Goal: Information Seeking & Learning: Learn about a topic

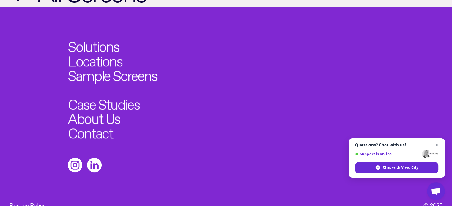
scroll to position [652, 0]
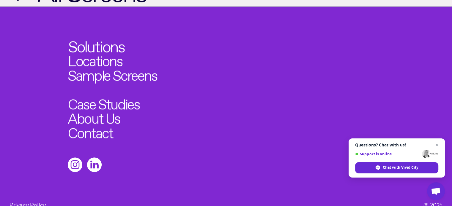
click at [107, 53] on link "Solutions" at bounding box center [96, 45] width 56 height 16
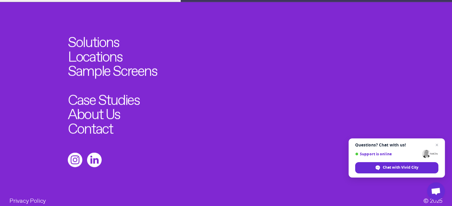
scroll to position [1781, 0]
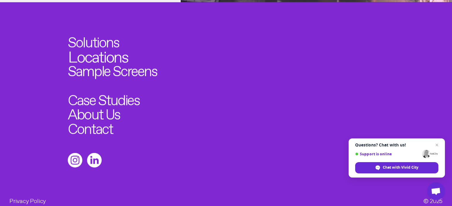
click at [118, 54] on link "Locations" at bounding box center [98, 55] width 60 height 16
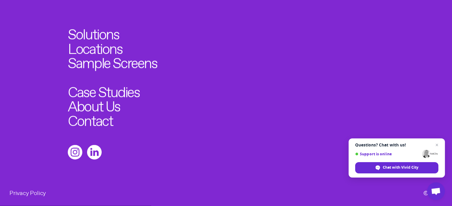
scroll to position [1790, 0]
click at [91, 57] on link "Sample Screens" at bounding box center [117, 61] width 98 height 16
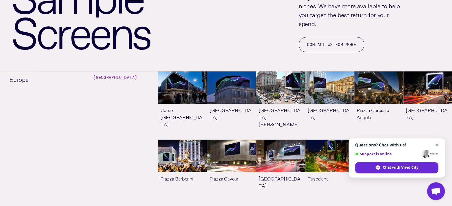
scroll to position [87, 0]
click at [197, 90] on link "See more" at bounding box center [182, 106] width 49 height 68
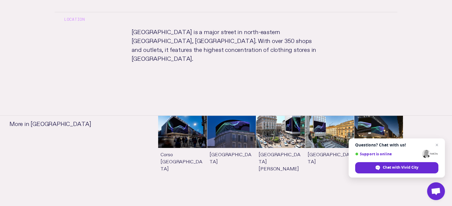
scroll to position [368, 0]
click at [233, 115] on link "See more" at bounding box center [231, 149] width 49 height 68
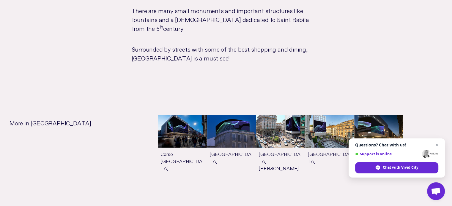
scroll to position [412, 0]
click at [312, 115] on link "See more" at bounding box center [329, 149] width 49 height 68
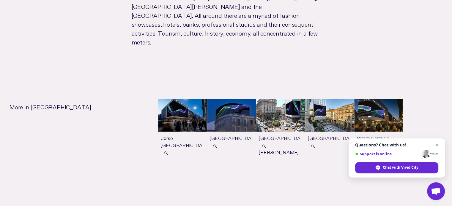
scroll to position [440, 0]
click at [371, 111] on link "See more" at bounding box center [378, 133] width 49 height 68
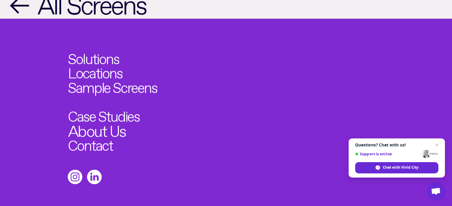
scroll to position [679, 0]
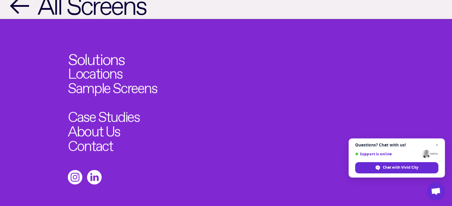
click at [114, 49] on link "Solutions" at bounding box center [96, 57] width 56 height 16
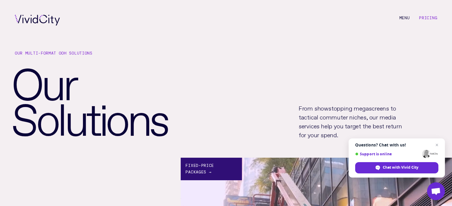
click at [201, 168] on div "Fixed-price Packages →" at bounding box center [211, 169] width 61 height 23
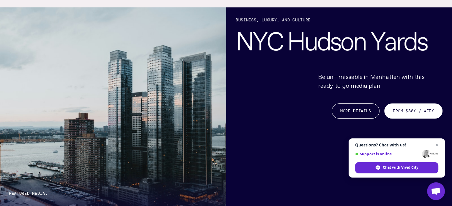
scroll to position [151, 0]
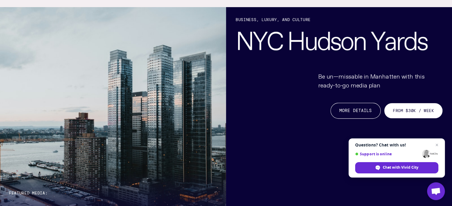
click at [363, 112] on link "More Details" at bounding box center [355, 111] width 50 height 16
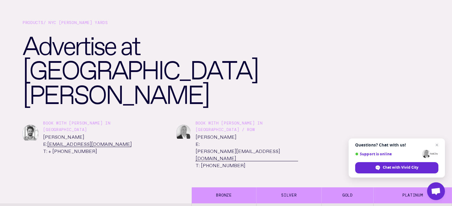
scroll to position [43, 0]
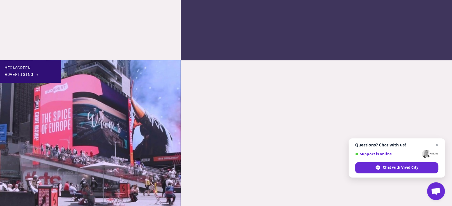
scroll to position [369, 0]
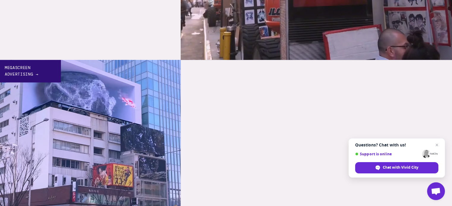
click at [45, 74] on div "Megascreen Advertising →" at bounding box center [30, 71] width 61 height 23
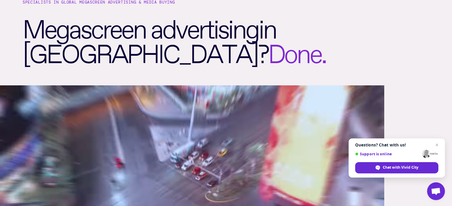
scroll to position [65, 0]
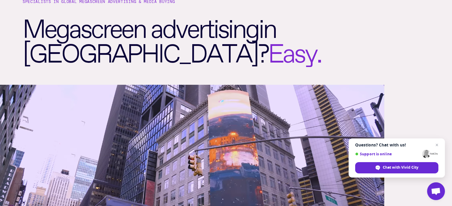
click at [74, 53] on span "Tokyo" at bounding box center [140, 49] width 235 height 13
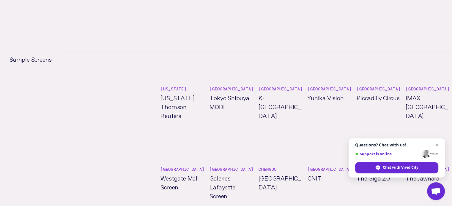
scroll to position [460, 0]
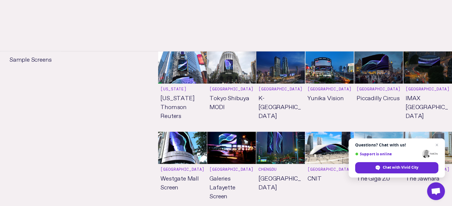
click at [237, 68] on link "See more" at bounding box center [231, 91] width 49 height 80
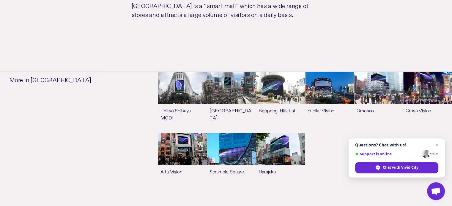
scroll to position [438, 0]
click at [230, 88] on link "See more" at bounding box center [231, 102] width 49 height 61
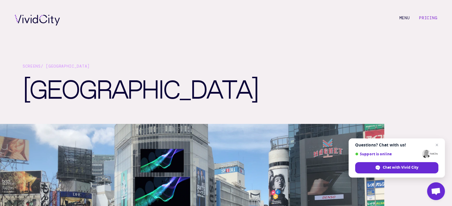
click at [428, 18] on link "Pricing" at bounding box center [428, 17] width 18 height 5
click at [424, 19] on link "Pricing" at bounding box center [428, 17] width 18 height 5
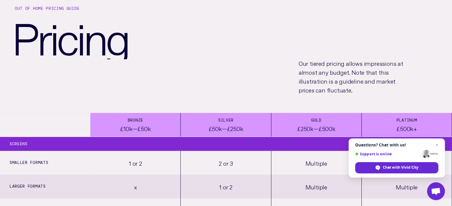
scroll to position [45, 0]
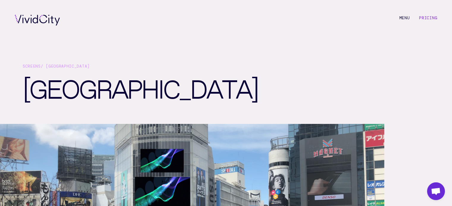
click at [432, 18] on link "Pricing" at bounding box center [428, 17] width 18 height 5
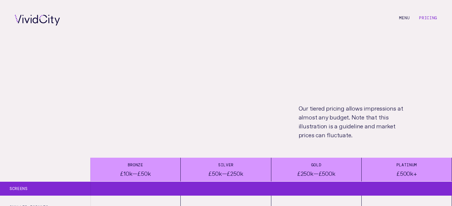
scroll to position [330, 0]
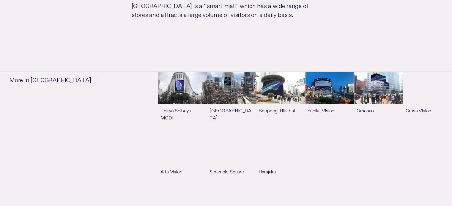
scroll to position [438, 0]
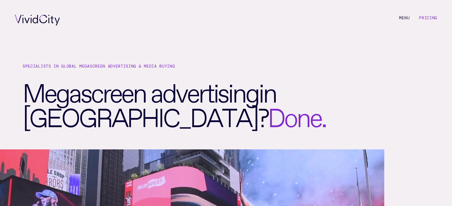
scroll to position [460, 0]
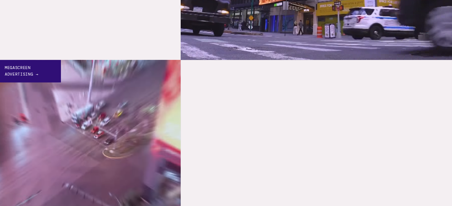
scroll to position [369, 0]
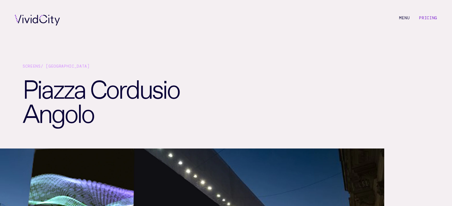
scroll to position [679, 0]
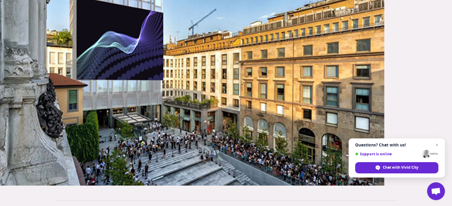
scroll to position [154, 0]
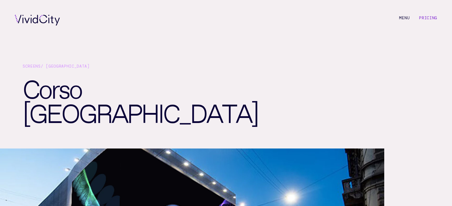
scroll to position [368, 0]
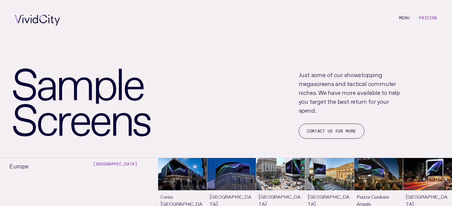
scroll to position [86, 0]
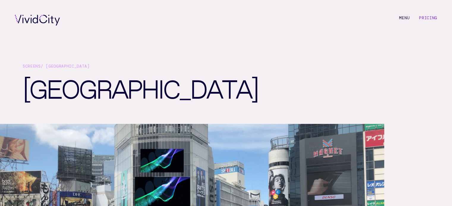
scroll to position [652, 0]
